Goal: Task Accomplishment & Management: Use online tool/utility

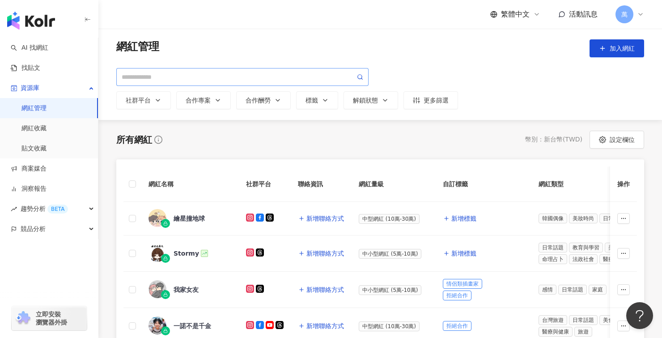
click at [171, 71] on span at bounding box center [242, 77] width 252 height 18
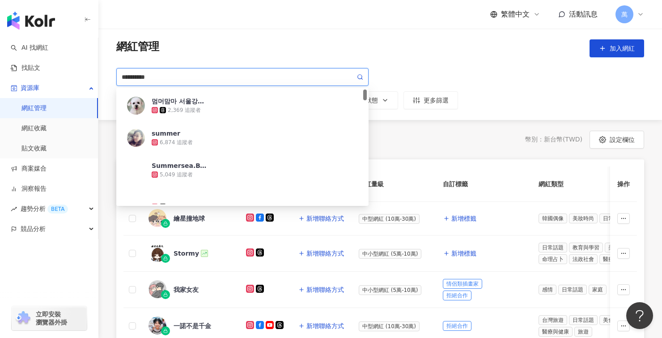
type input "*********"
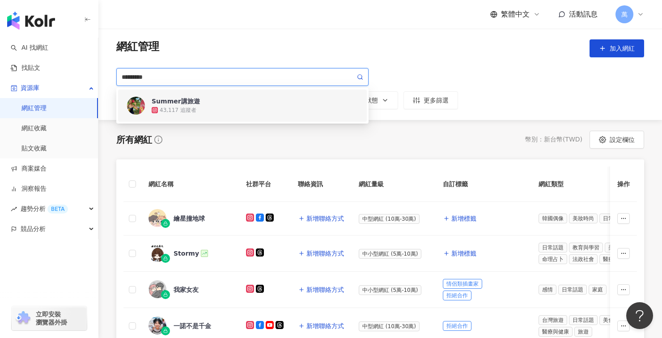
click at [200, 106] on div "43,117 追蹤者" at bounding box center [255, 110] width 206 height 9
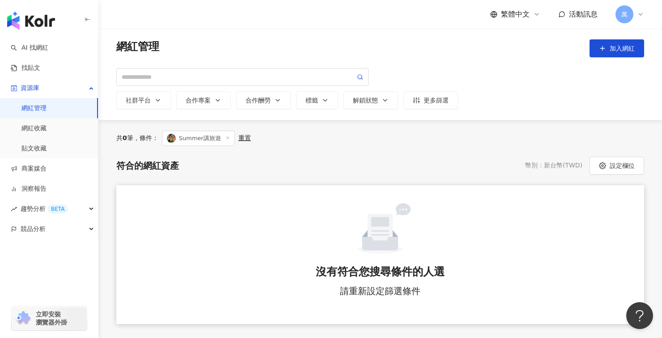
click at [230, 136] on span "Summer講旅遊" at bounding box center [198, 138] width 73 height 15
click at [228, 137] on line at bounding box center [227, 138] width 2 height 2
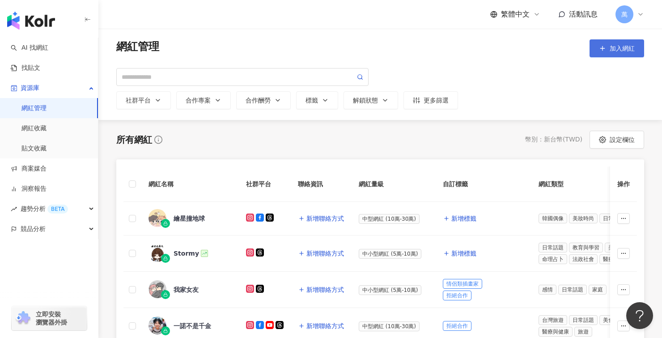
click at [608, 48] on button "加入網紅" at bounding box center [616, 48] width 55 height 18
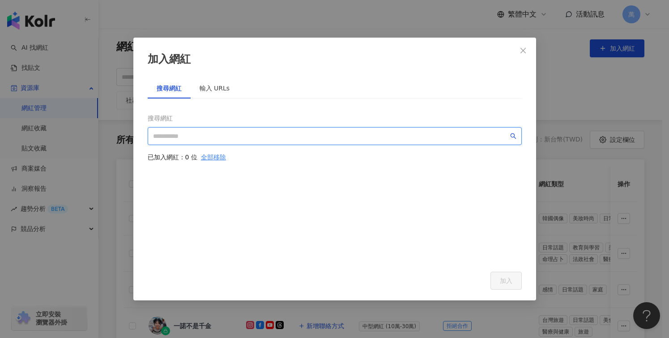
click at [231, 131] on input "search" at bounding box center [330, 136] width 355 height 10
type input "*"
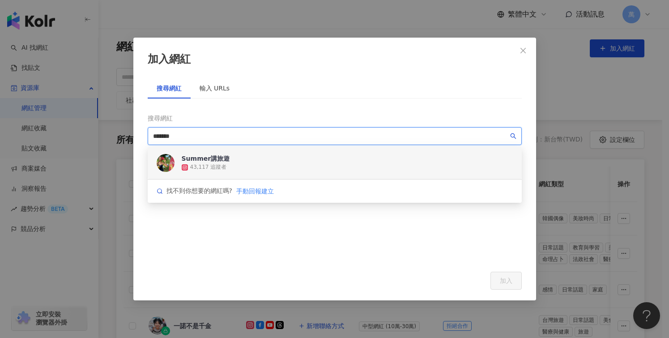
click at [282, 164] on div "Summer講旅遊 43,117 追蹤者" at bounding box center [335, 163] width 374 height 32
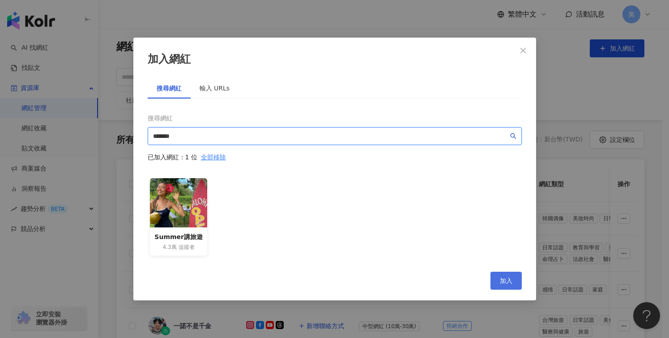
type input "*******"
click at [507, 278] on span "加入" at bounding box center [506, 280] width 13 height 7
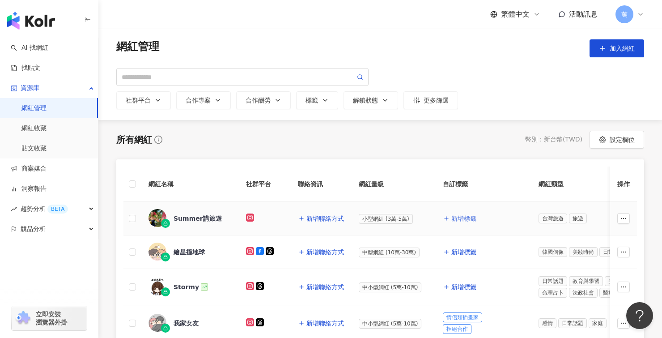
click at [457, 220] on span "新增標籤" at bounding box center [463, 218] width 25 height 7
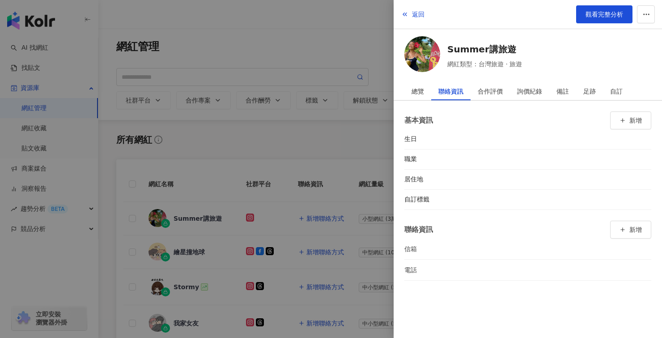
click at [186, 141] on div at bounding box center [331, 169] width 662 height 338
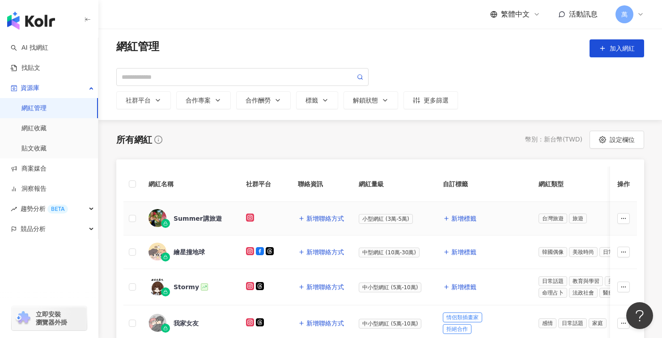
click at [195, 221] on div "Summer講旅遊" at bounding box center [198, 218] width 48 height 9
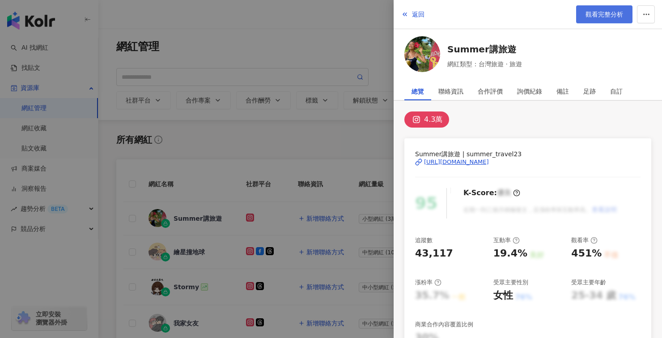
click at [593, 13] on span "觀看完整分析" at bounding box center [604, 14] width 38 height 7
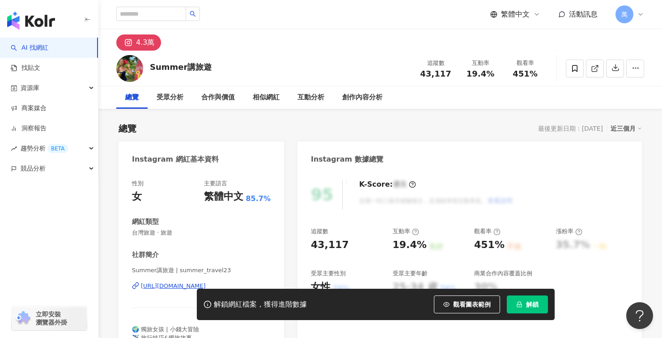
click at [527, 308] on button "解鎖" at bounding box center [527, 304] width 41 height 18
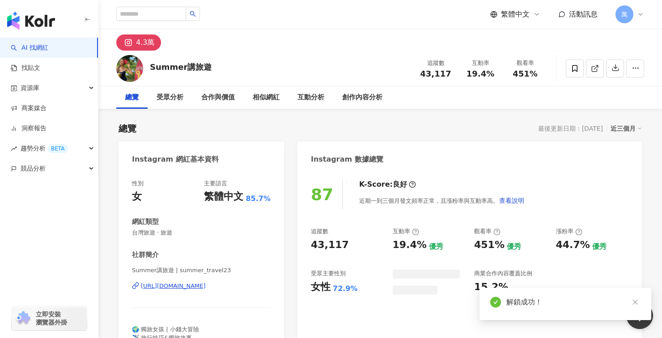
click at [316, 152] on div "Instagram 數據總覽" at bounding box center [469, 155] width 344 height 29
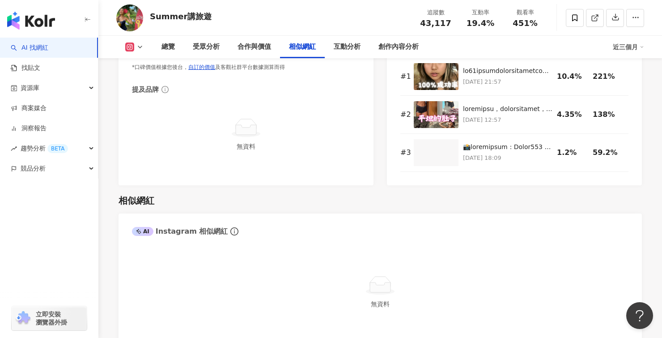
scroll to position [1525, 0]
